Goal: Navigation & Orientation: Find specific page/section

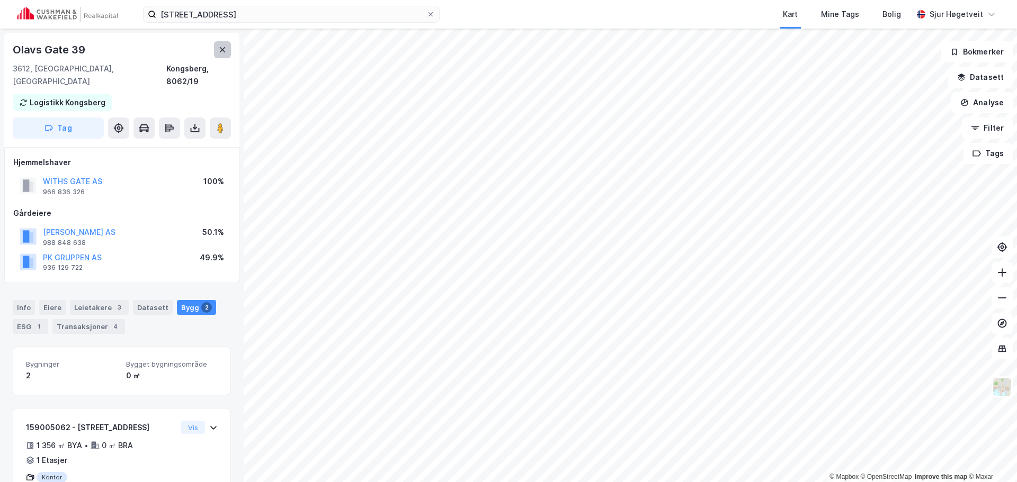
click at [229, 54] on button at bounding box center [222, 49] width 17 height 17
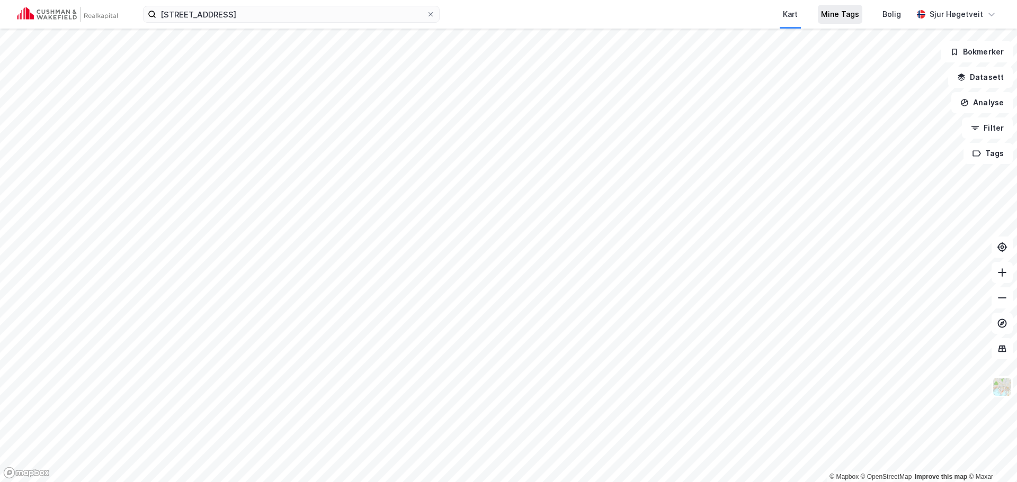
click at [830, 17] on div "Mine Tags" at bounding box center [840, 14] width 38 height 13
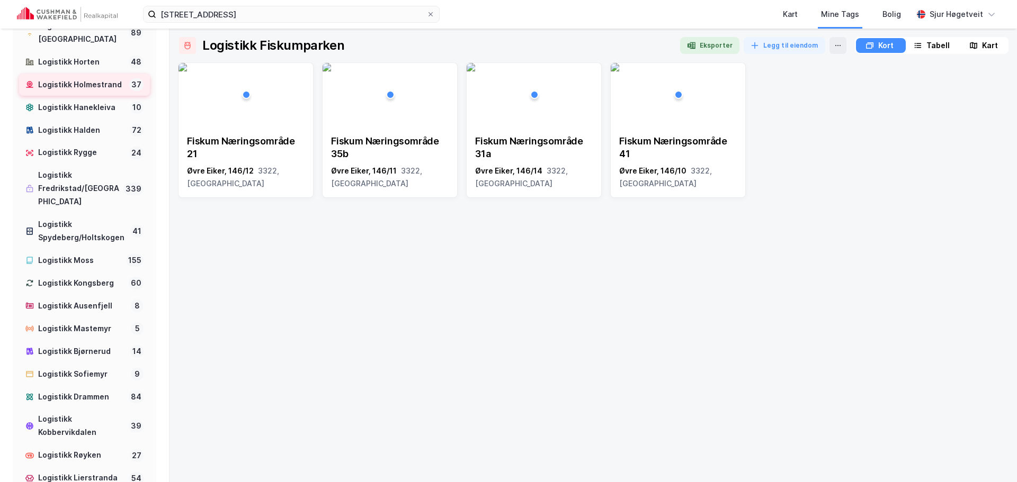
scroll to position [371, 0]
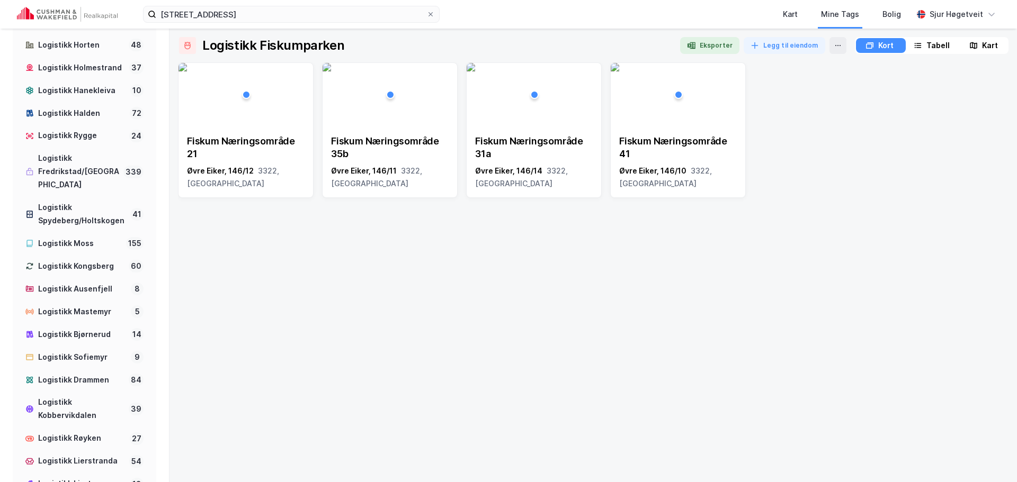
click at [854, 232] on div "Fiskum Næringsområde 21 [GEOGRAPHIC_DATA], 146/12 3322, [GEOGRAPHIC_DATA] Fisku…" at bounding box center [593, 267] width 830 height 411
